Goal: Use online tool/utility: Use online tool/utility

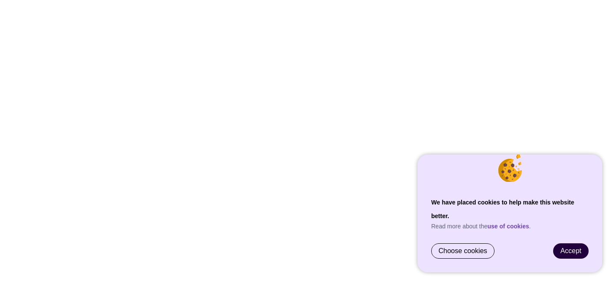
click at [562, 249] on span "Accept" at bounding box center [570, 250] width 21 height 7
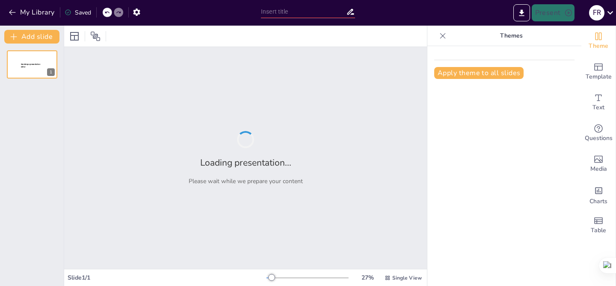
type input "Foundations of Ancient Greece: Origins, Duration, and Cultural Significance"
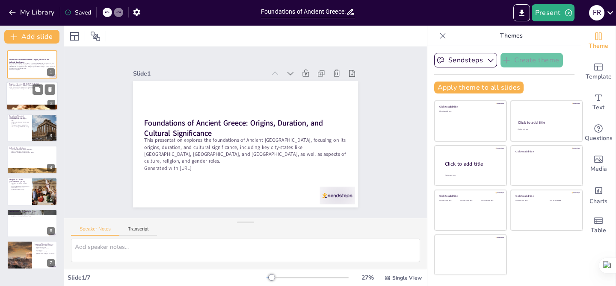
click at [22, 99] on div at bounding box center [31, 96] width 51 height 29
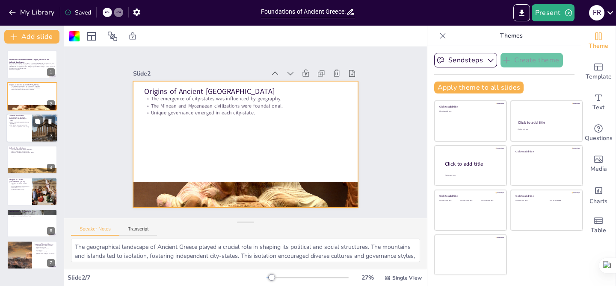
click at [21, 127] on p "The Roman conquest marked the end of Ancient [GEOGRAPHIC_DATA]." at bounding box center [19, 125] width 21 height 3
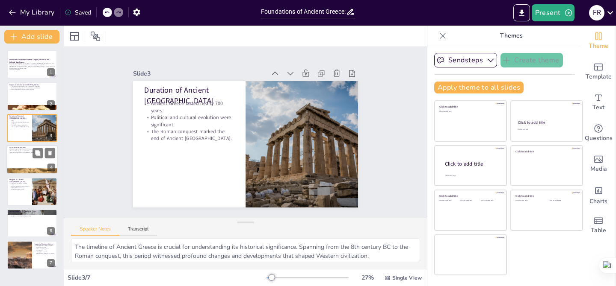
click at [22, 162] on div at bounding box center [31, 159] width 51 height 29
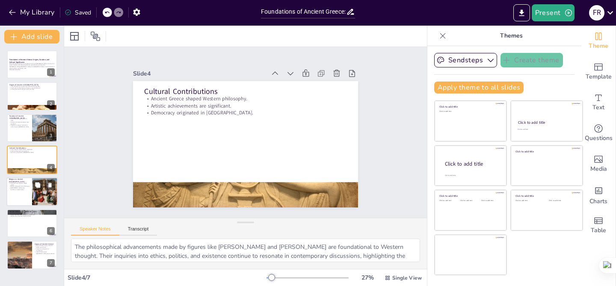
click at [24, 191] on div at bounding box center [31, 191] width 51 height 29
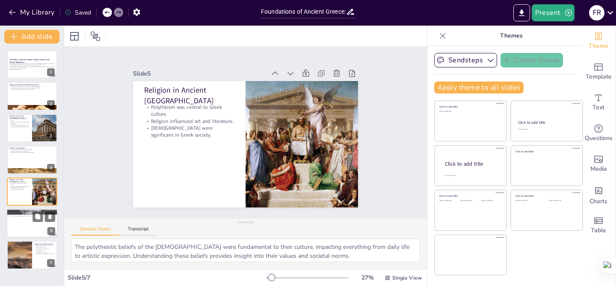
click at [46, 225] on div at bounding box center [31, 223] width 51 height 29
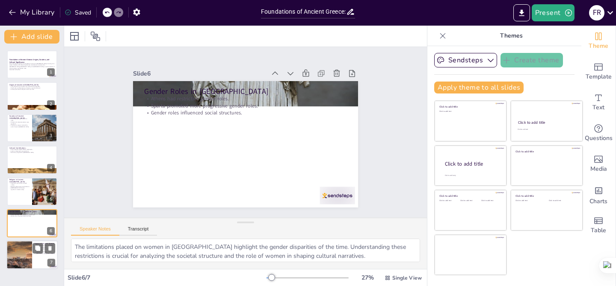
click at [31, 255] on div at bounding box center [19, 255] width 51 height 29
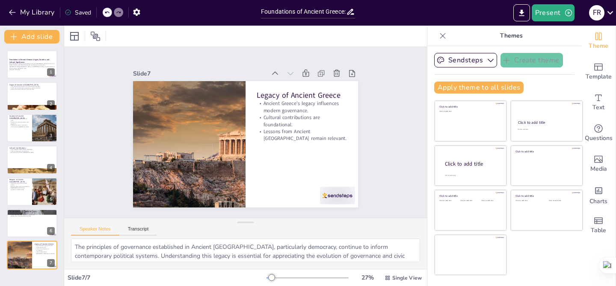
click at [442, 39] on icon at bounding box center [442, 36] width 9 height 9
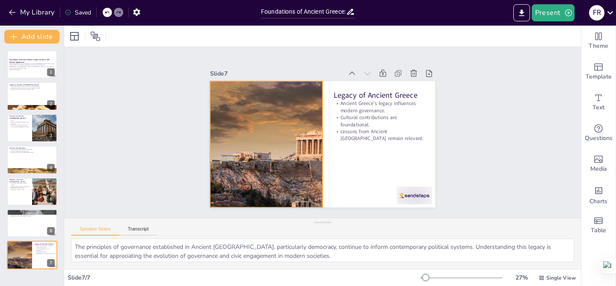
click at [299, 115] on div at bounding box center [288, 86] width 207 height 257
click at [250, 60] on icon at bounding box center [253, 56] width 7 height 7
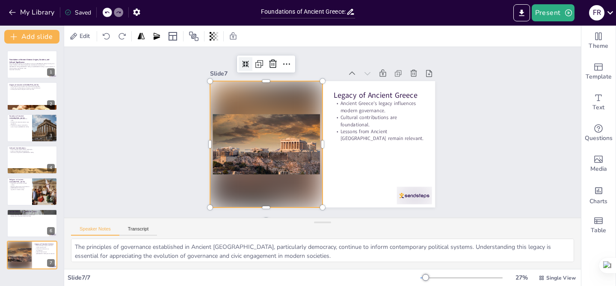
click at [266, 48] on icon at bounding box center [270, 43] width 9 height 9
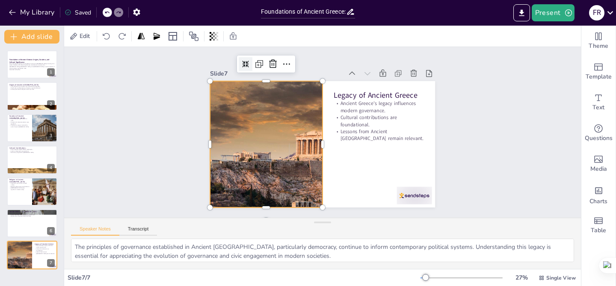
click at [250, 60] on icon at bounding box center [253, 56] width 7 height 7
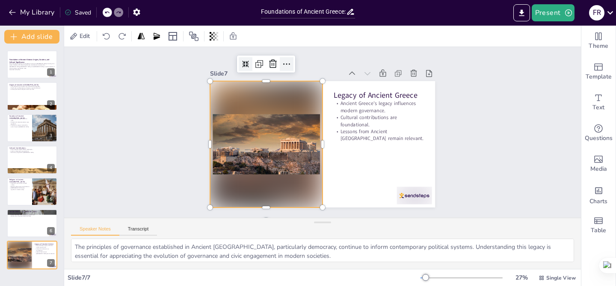
click at [288, 65] on icon at bounding box center [293, 60] width 11 height 11
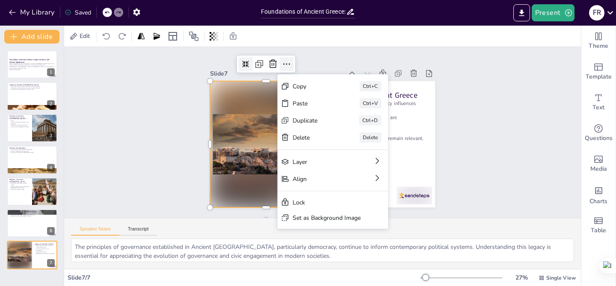
click at [285, 65] on icon at bounding box center [286, 64] width 10 height 10
click at [288, 65] on icon at bounding box center [293, 60] width 11 height 11
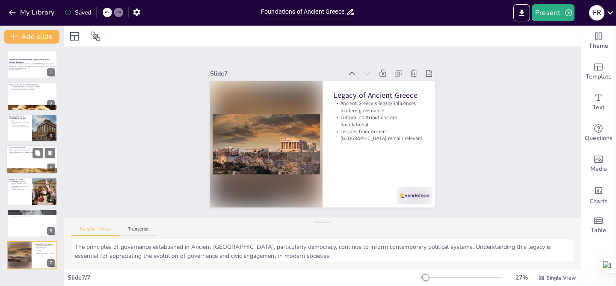
click at [27, 174] on div "Cultural Contributions Ancient Greece shaped Western philosophy. Artistic achie…" at bounding box center [31, 159] width 51 height 29
type textarea "The philosophical advancements made by figures like [PERSON_NAME] and [PERSON_N…"
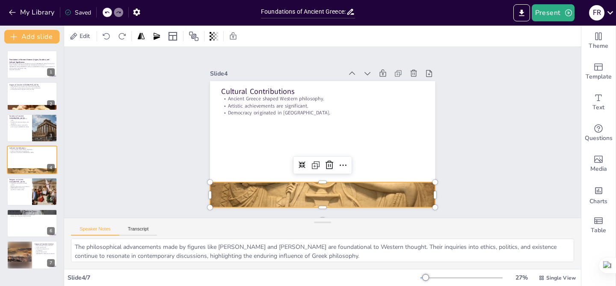
click at [253, 200] on div at bounding box center [315, 195] width 239 height 173
click at [302, 165] on icon at bounding box center [298, 162] width 7 height 7
